Goal: Check status: Check status

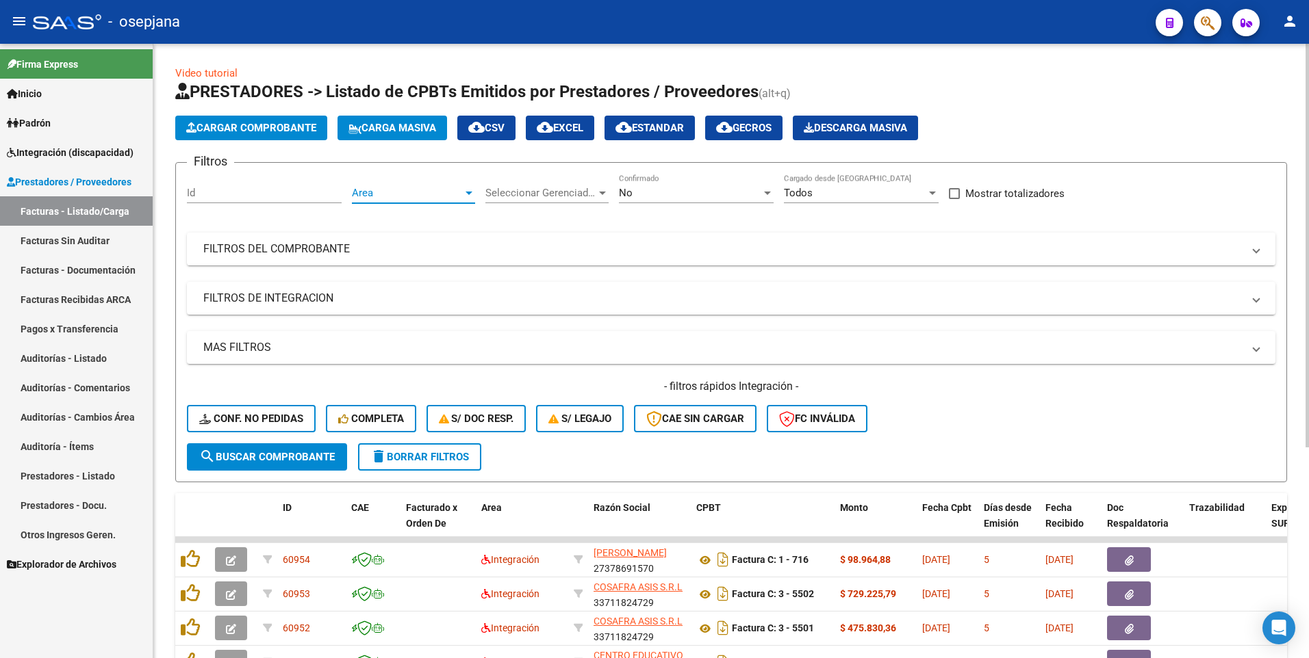
click at [415, 194] on span "Area" at bounding box center [407, 193] width 111 height 12
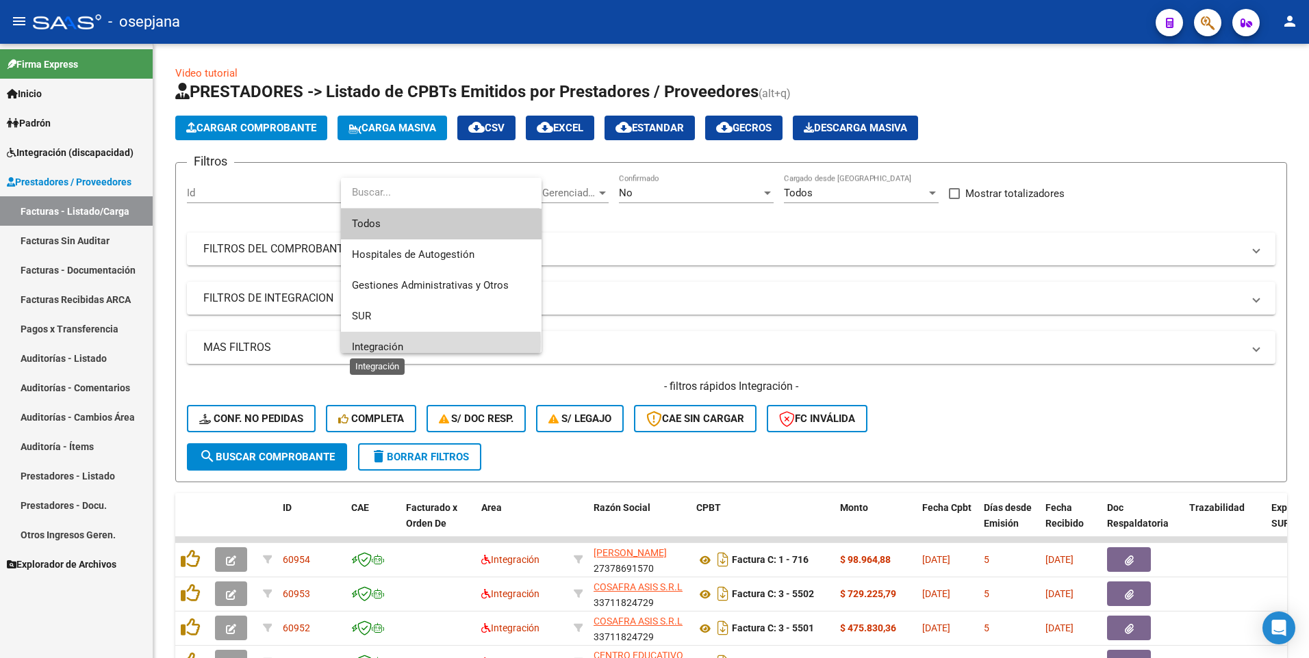
click at [396, 342] on span "Integración" at bounding box center [377, 347] width 51 height 12
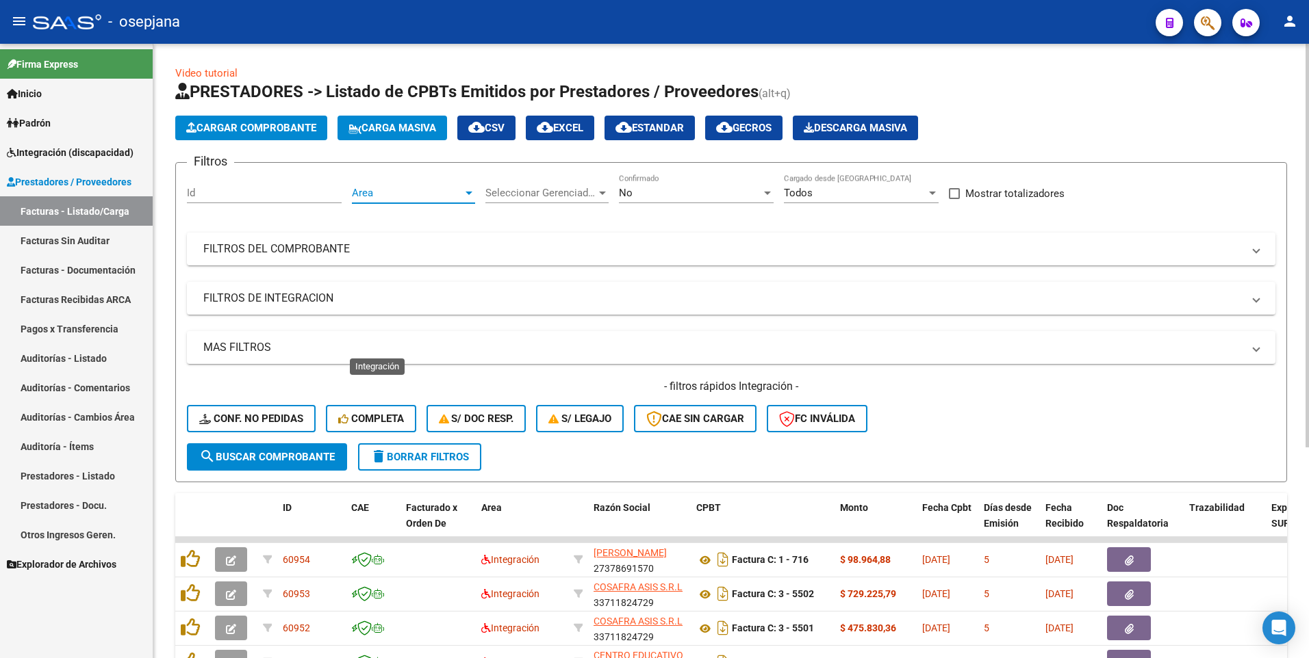
scroll to position [10, 0]
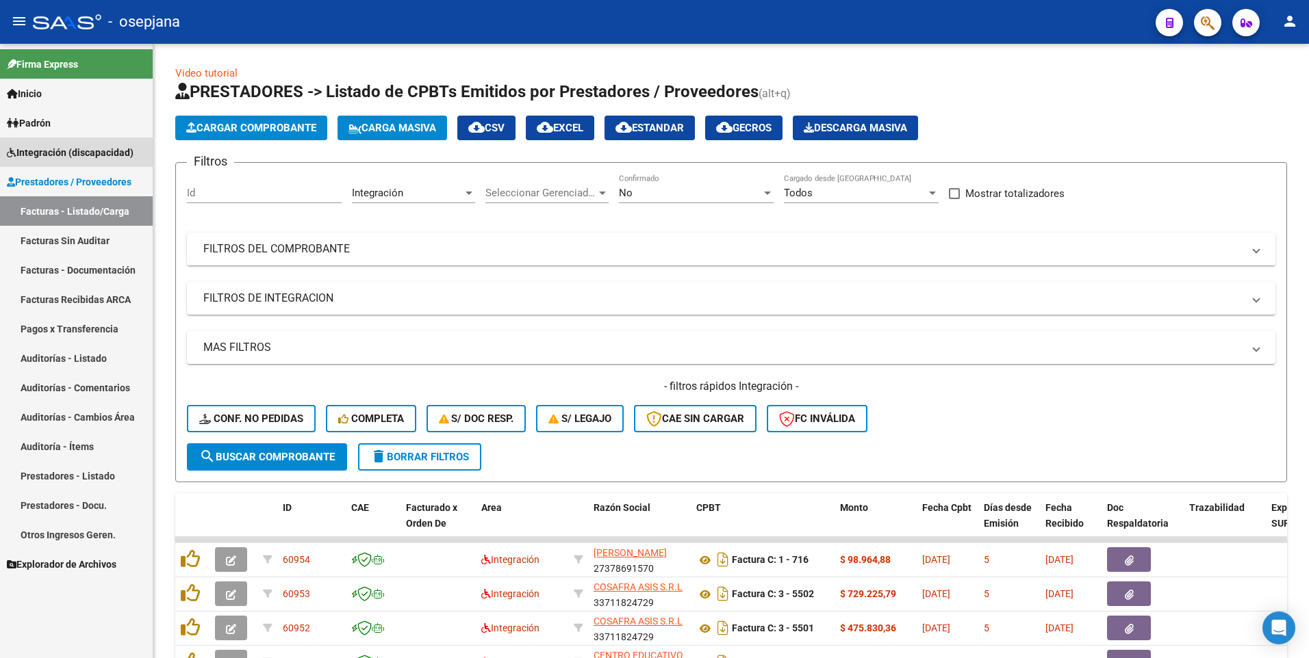
click at [49, 153] on span "Integración (discapacidad)" at bounding box center [70, 152] width 127 height 15
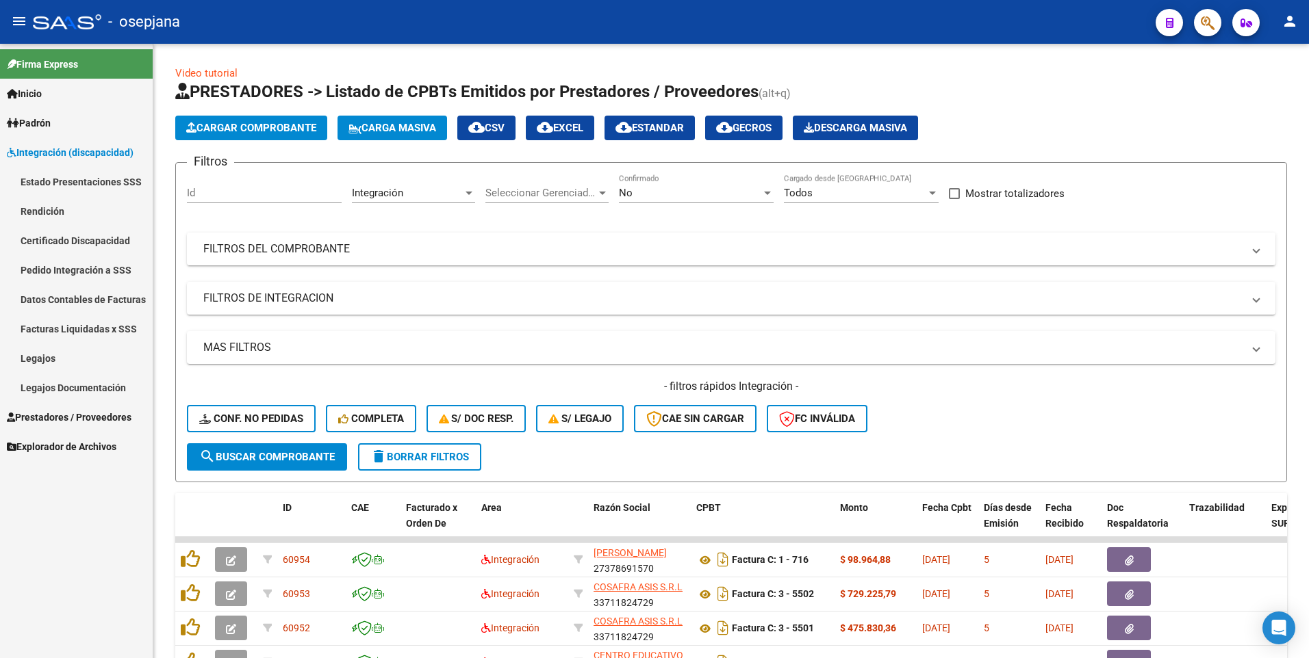
click at [36, 355] on link "Legajos" at bounding box center [76, 358] width 153 height 29
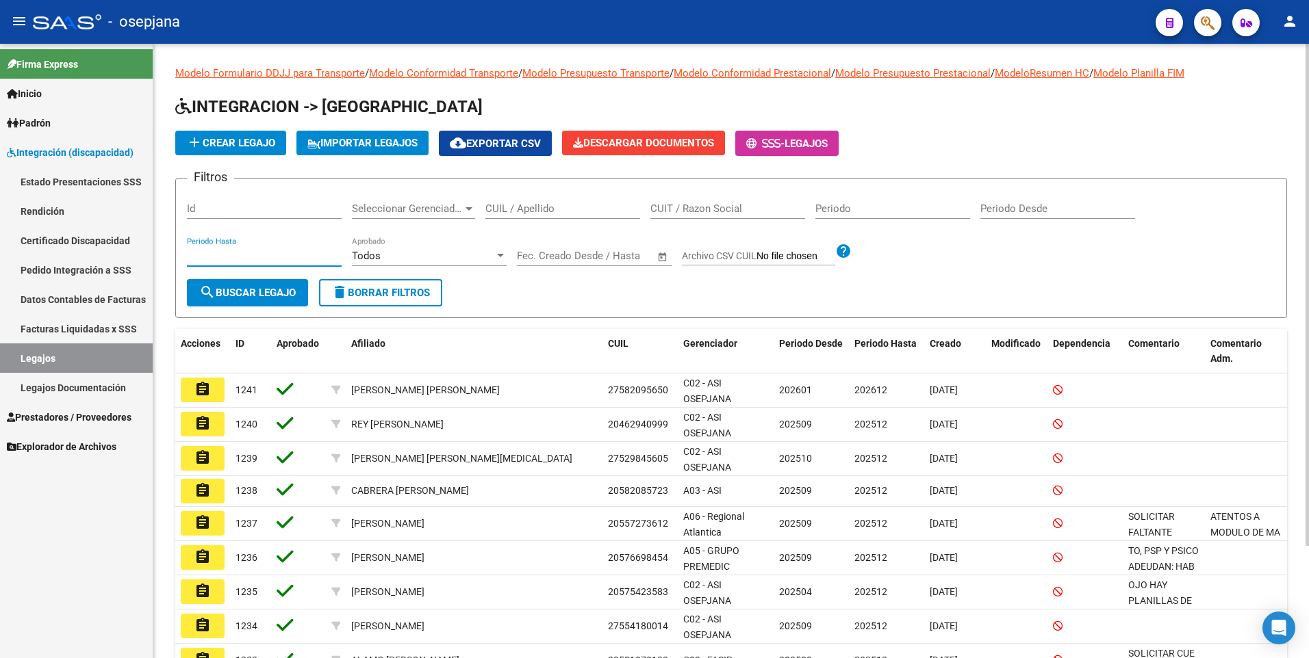
click at [256, 255] on input "Periodo Hasta" at bounding box center [264, 256] width 155 height 12
type input "122025"
click at [253, 300] on button "search Buscar Legajo" at bounding box center [247, 292] width 121 height 27
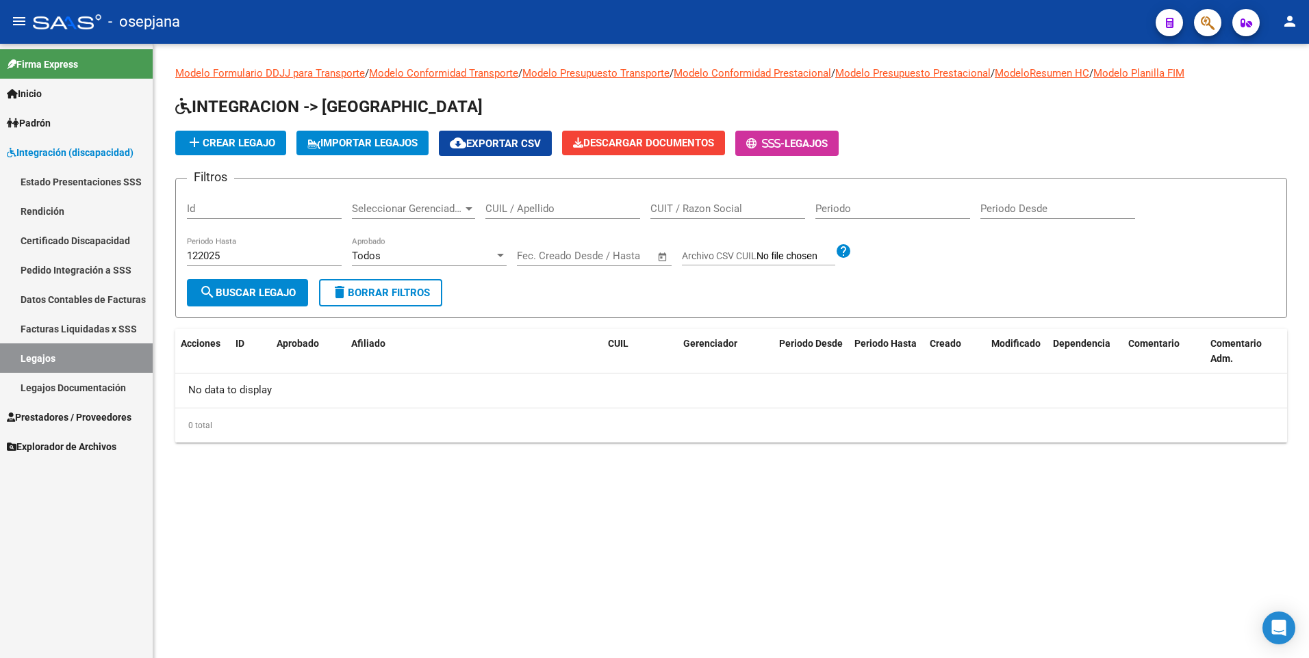
click at [1003, 216] on div "Periodo Desde" at bounding box center [1057, 204] width 155 height 29
click at [62, 155] on span "Integración (discapacidad)" at bounding box center [70, 152] width 127 height 15
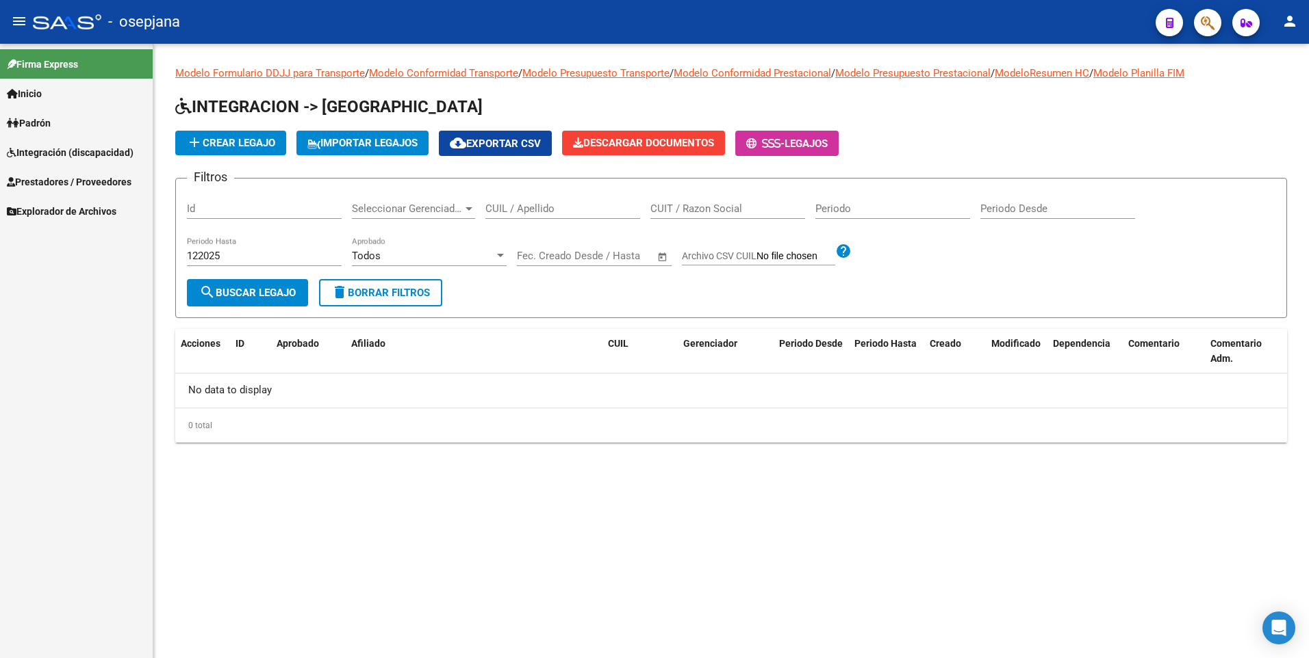
click at [62, 155] on span "Integración (discapacidad)" at bounding box center [70, 152] width 127 height 15
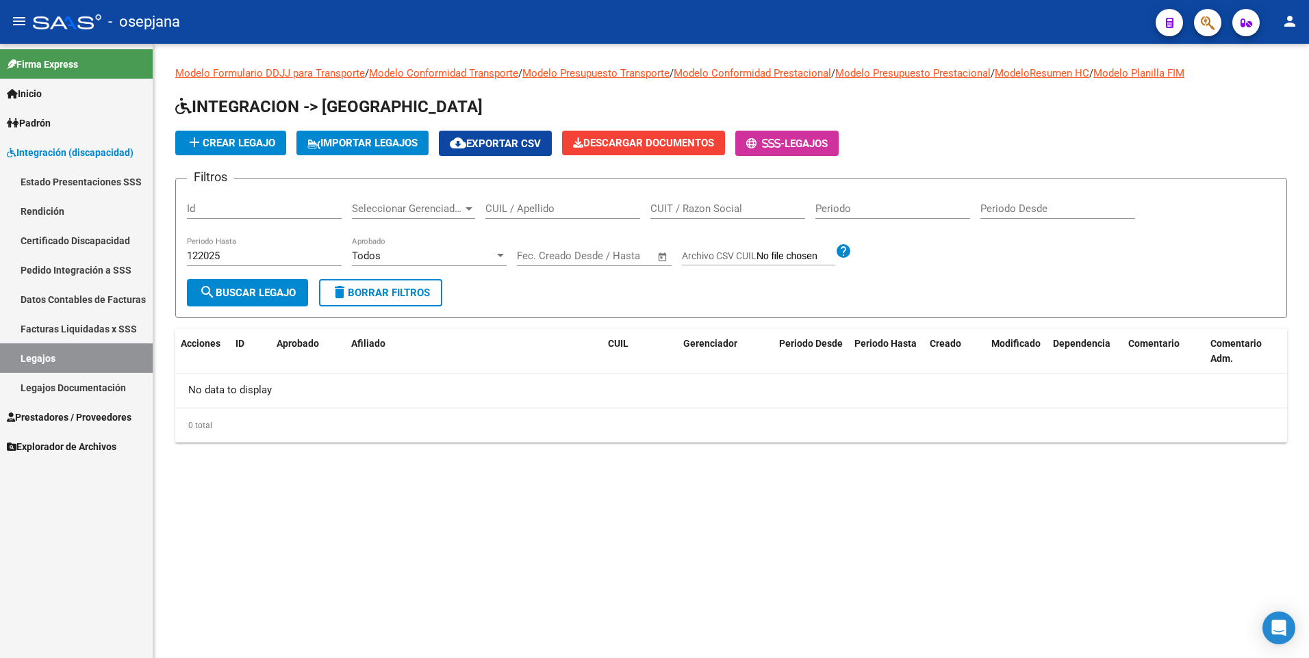
click at [58, 360] on link "Legajos" at bounding box center [76, 358] width 153 height 29
drag, startPoint x: 251, startPoint y: 253, endPoint x: 149, endPoint y: 257, distance: 101.4
click at [149, 257] on mat-sidenav-container "Firma Express Inicio Calendario SSS Instructivos Contacto OS Padrón Afiliados E…" at bounding box center [654, 351] width 1309 height 615
click at [379, 544] on mat-sidenav-content "Modelo Formulario DDJJ para Transporte / Modelo Conformidad Transporte / Modelo…" at bounding box center [730, 351] width 1155 height 615
click at [888, 210] on input "Periodo" at bounding box center [892, 209] width 155 height 12
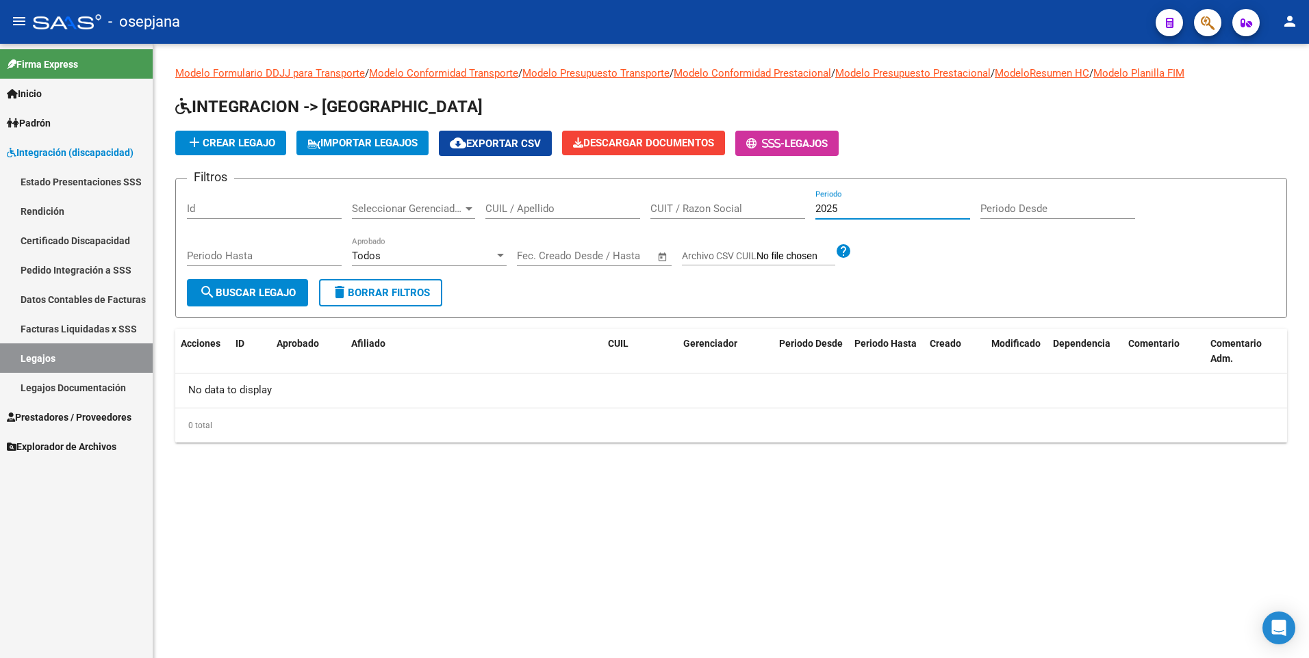
type input "2025"
click at [101, 348] on link "Legajos" at bounding box center [76, 358] width 153 height 29
click at [409, 255] on div "Todos" at bounding box center [423, 256] width 142 height 12
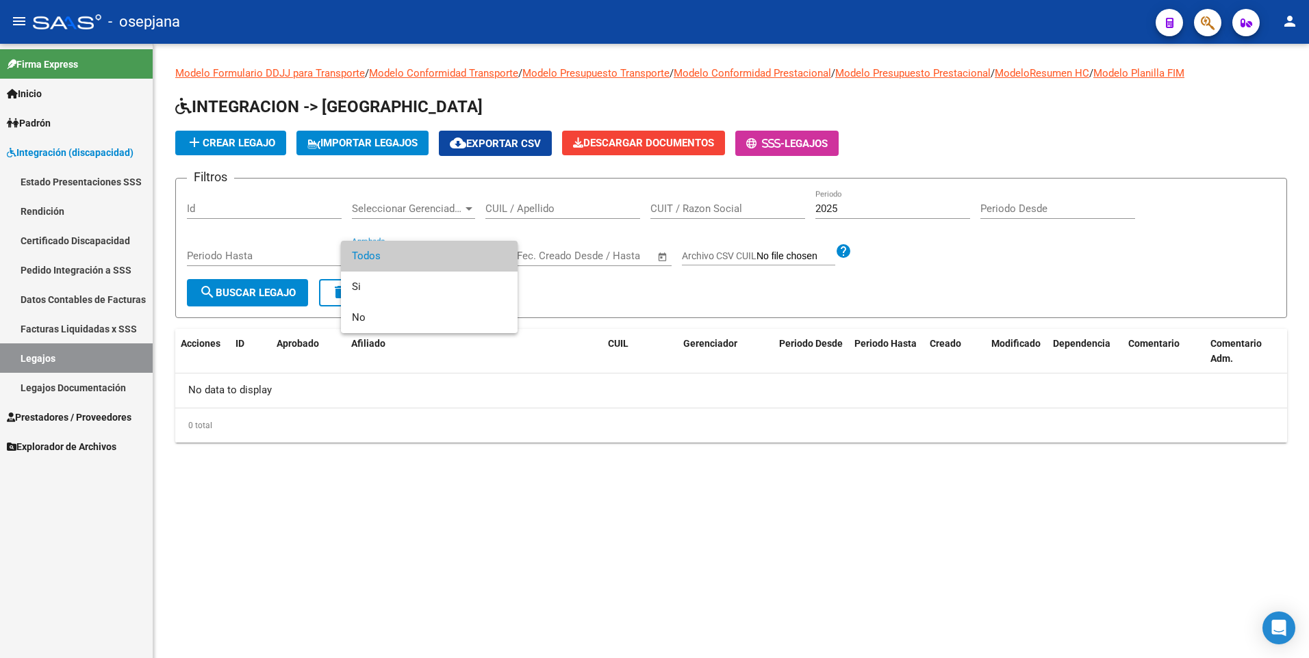
click at [409, 255] on span "Todos" at bounding box center [429, 256] width 155 height 31
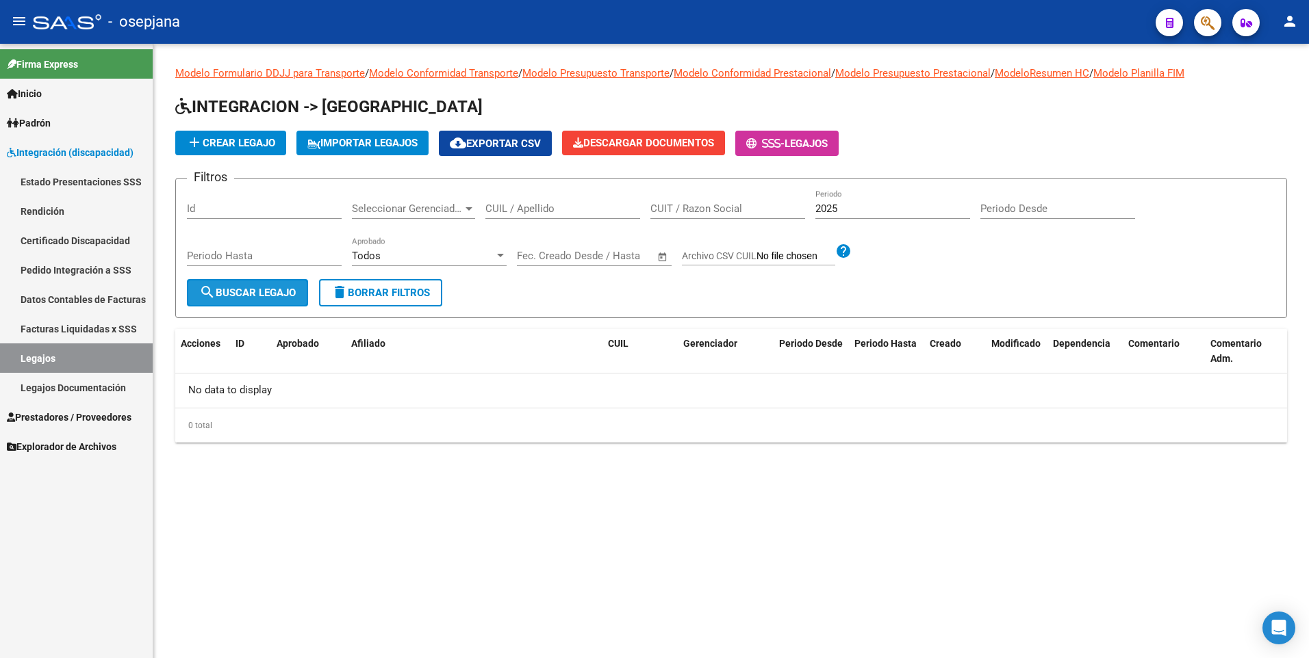
click at [253, 292] on span "search Buscar Legajo" at bounding box center [247, 293] width 97 height 12
click at [361, 288] on span "delete Borrar Filtros" at bounding box center [380, 293] width 99 height 12
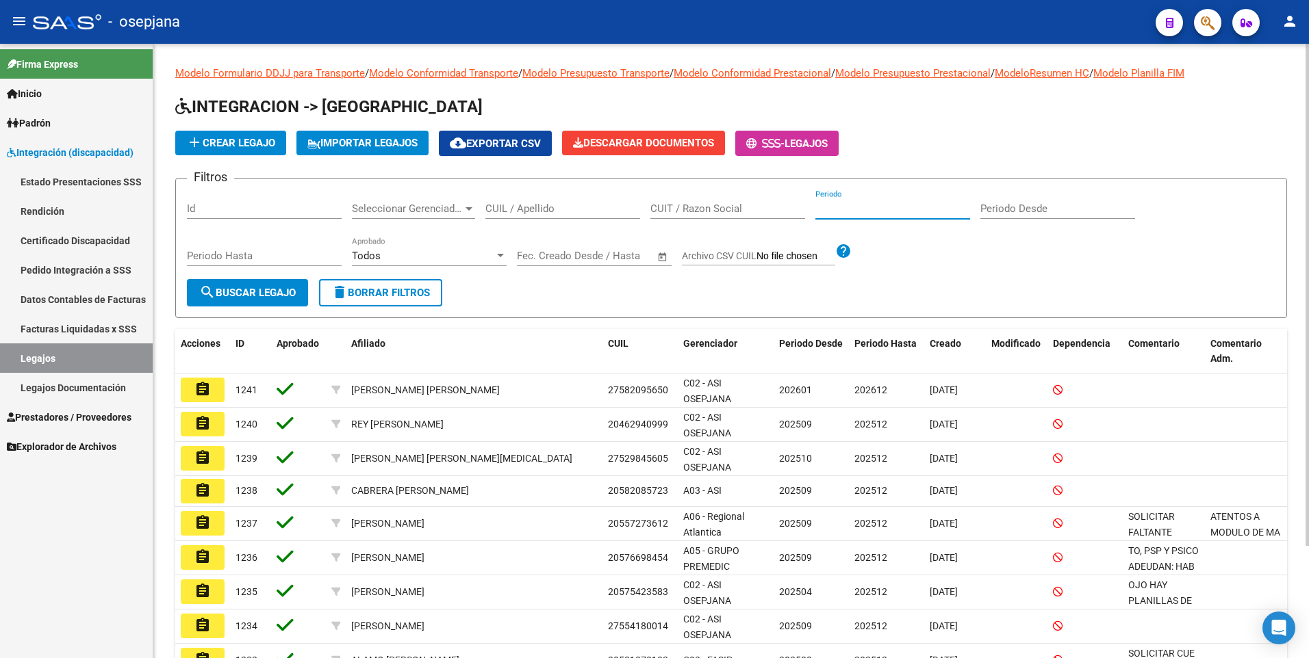
click at [869, 210] on input "Periodo" at bounding box center [892, 209] width 155 height 12
type input "2025"
click at [247, 298] on span "search Buscar Legajo" at bounding box center [247, 293] width 97 height 12
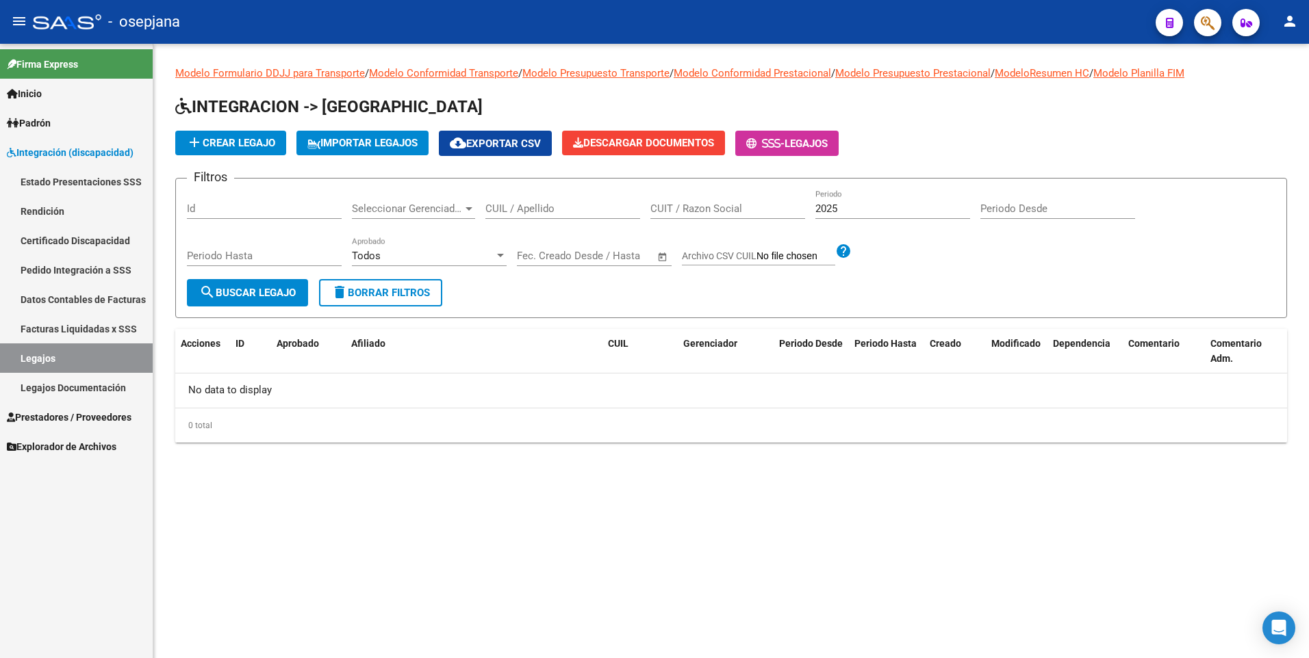
click at [990, 209] on input "Periodo Desde" at bounding box center [1057, 209] width 155 height 12
click at [383, 285] on button "delete Borrar Filtros" at bounding box center [380, 292] width 123 height 27
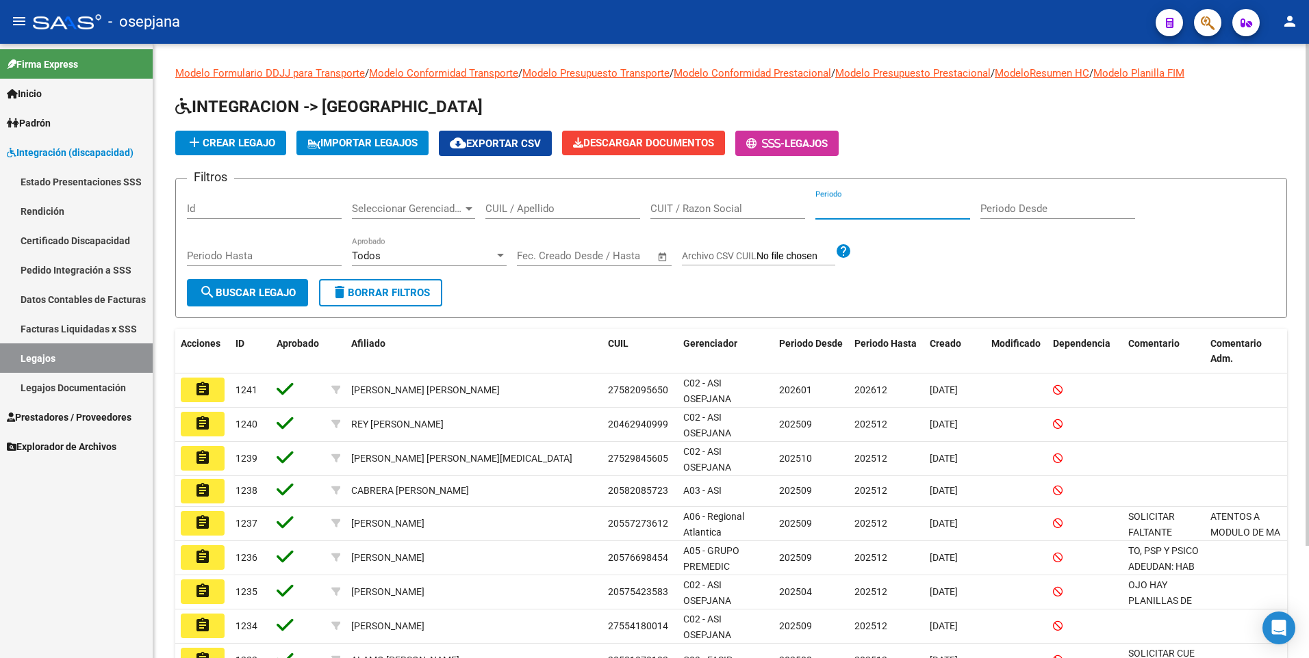
click at [870, 209] on input "Periodo" at bounding box center [892, 209] width 155 height 12
type input "2025"
click at [1240, 278] on div "Filtros Id Seleccionar Gerenciador Seleccionar Gerenciador CUIL / Apellido CUIT…" at bounding box center [731, 235] width 1088 height 90
